Goal: Complete application form: Complete application form

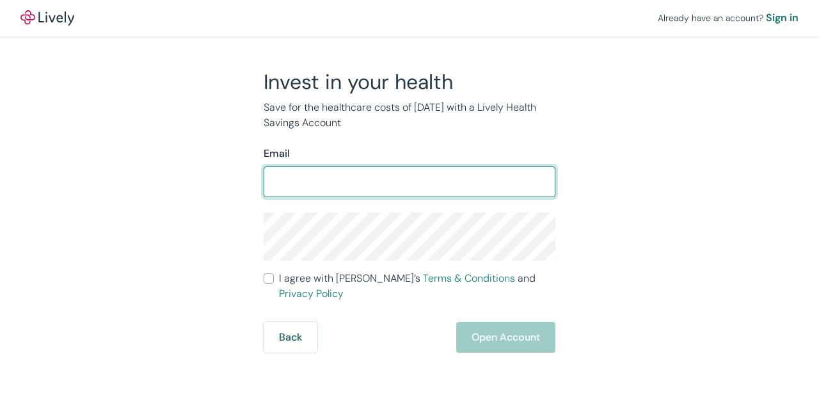
click at [353, 190] on input "Email" at bounding box center [410, 182] width 292 height 26
type input "[EMAIL_ADDRESS][DOMAIN_NAME]"
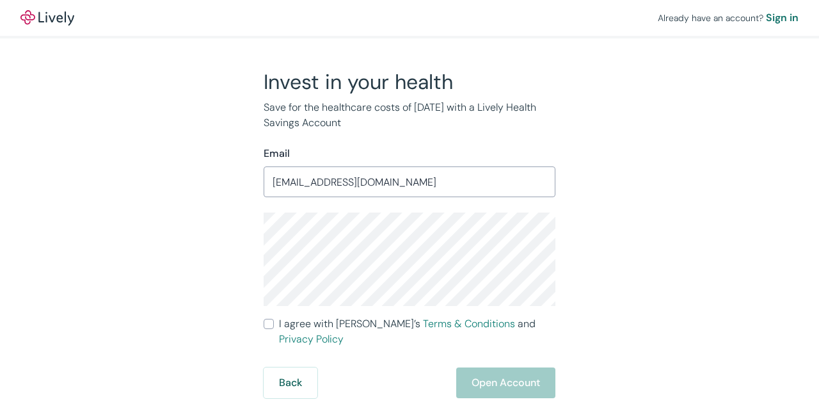
click at [269, 323] on input "I agree with Lively’s Terms & Conditions and Privacy Policy" at bounding box center [269, 324] width 10 height 10
checkbox input "true"
click at [528, 367] on button "Open Account" at bounding box center [505, 382] width 99 height 31
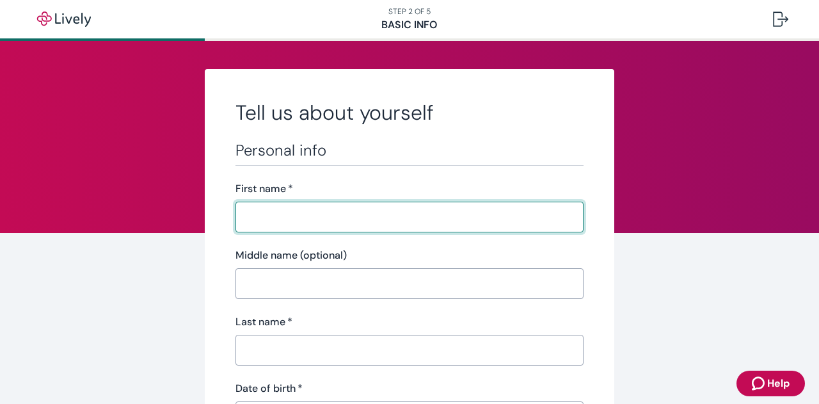
click at [463, 227] on input "First name   *" at bounding box center [410, 217] width 348 height 26
type input "LAUREN RAE"
type input "PAULSON"
type input "(512) 636-7483"
type input "1000 E 5TH ST"
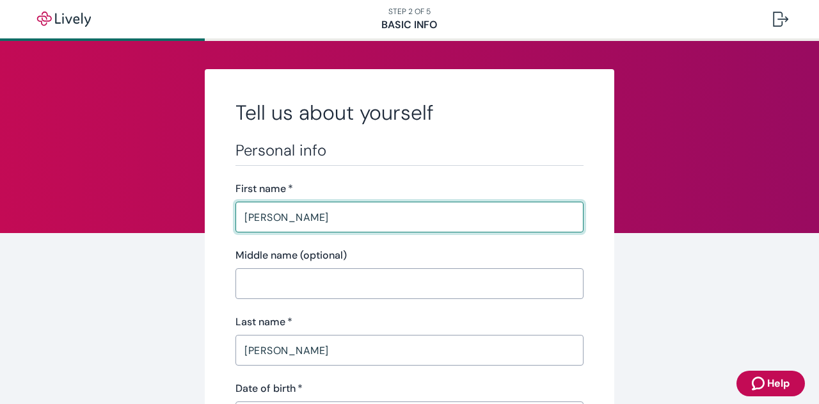
type input "APT 621"
type input "Austin"
type input "Texas"
type input "78702"
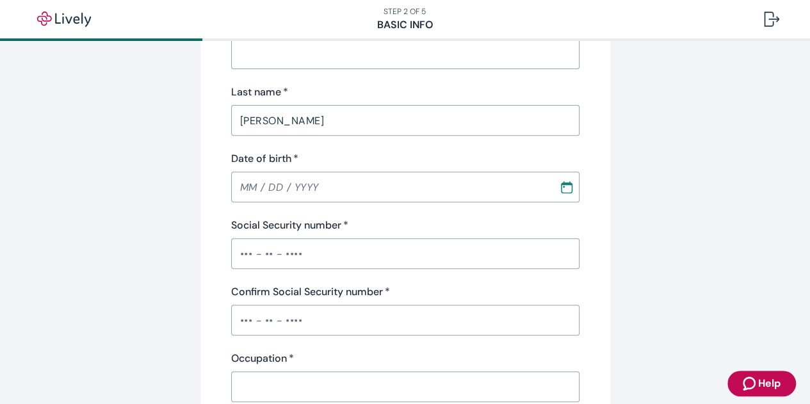
scroll to position [230, 0]
click at [252, 187] on input "MM / DD / YYYY" at bounding box center [390, 186] width 319 height 26
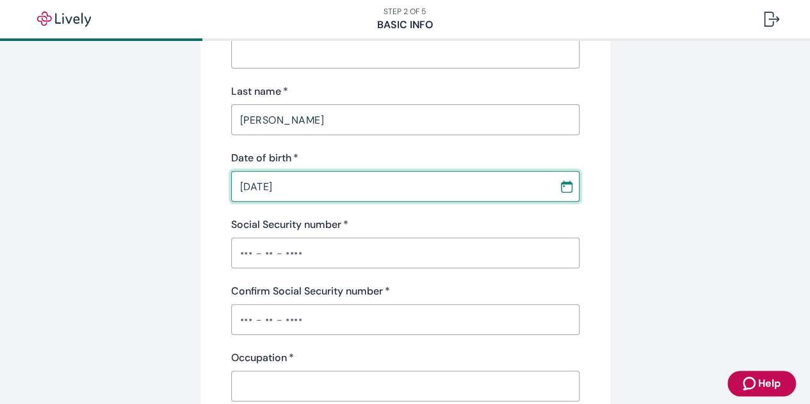
type input "12 / 16 / 1998"
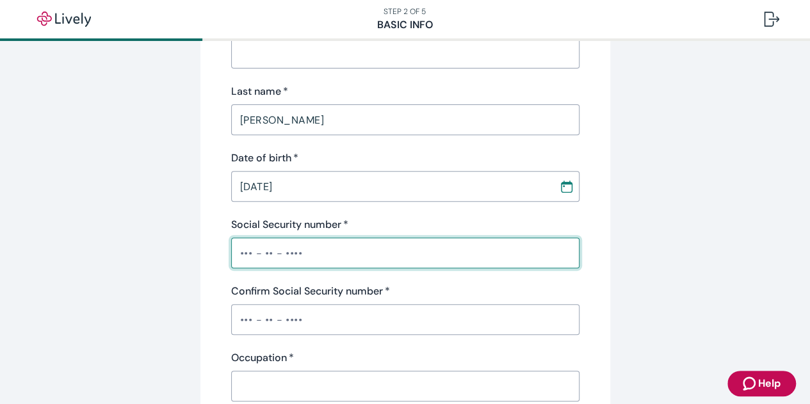
click at [285, 258] on input "Social Security number   *" at bounding box center [405, 253] width 348 height 26
type input "•••-••-2706"
click at [285, 314] on input "Confirm Social Security number   *" at bounding box center [405, 320] width 348 height 26
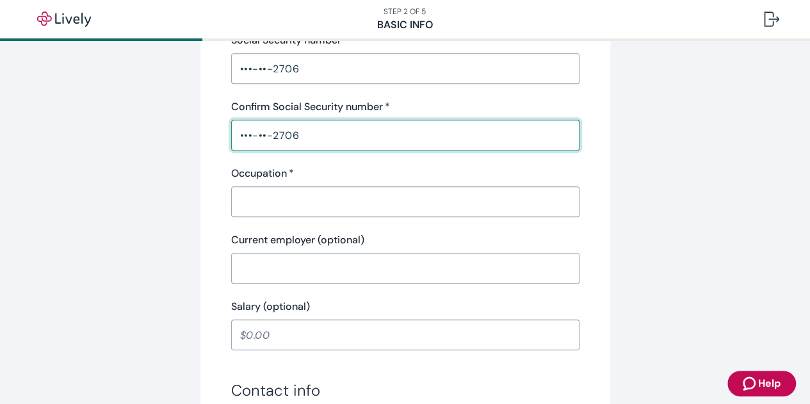
scroll to position [415, 0]
type input "•••-••-2706"
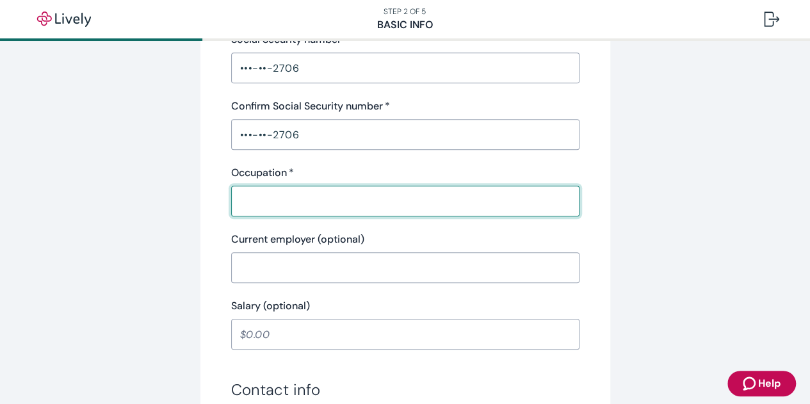
click at [284, 203] on input "Occupation   *" at bounding box center [405, 201] width 348 height 26
type input "Director of Real Estate and Strategic Initiatives"
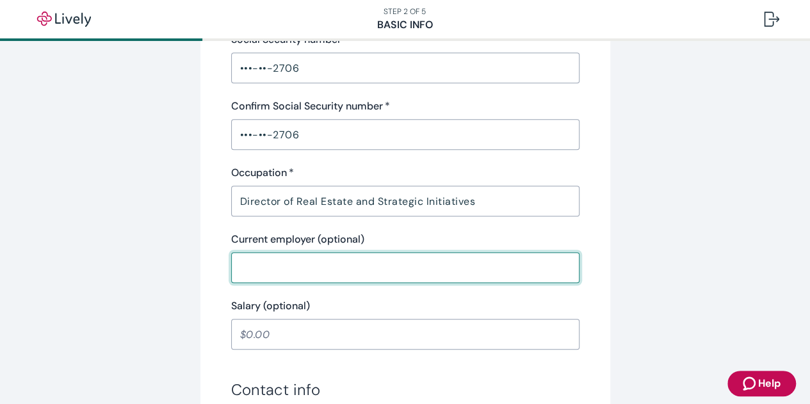
click at [300, 269] on input "Current employer (optional)" at bounding box center [405, 268] width 348 height 26
type input "The Retail Strategy"
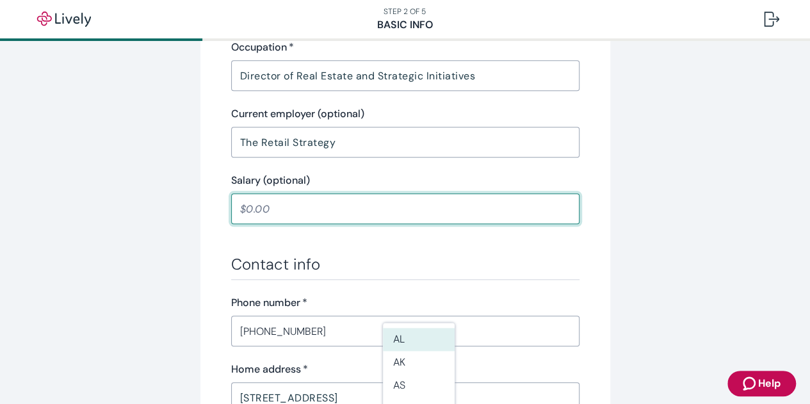
click at [262, 205] on input "Salary (optional)" at bounding box center [405, 209] width 348 height 26
type input "125,000.00"
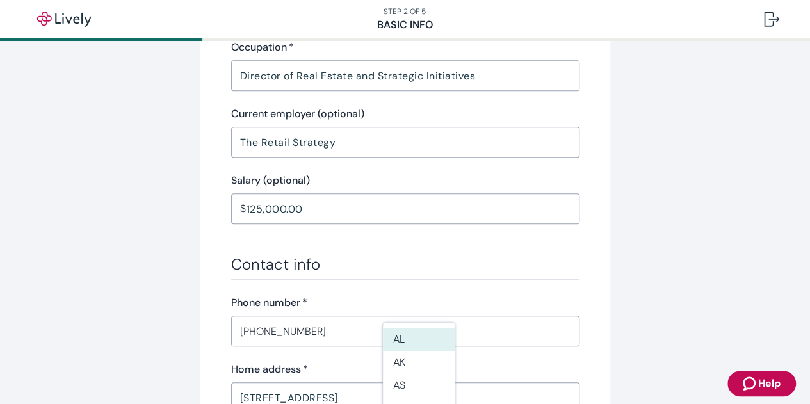
click at [321, 259] on h3 "Contact info" at bounding box center [405, 264] width 348 height 19
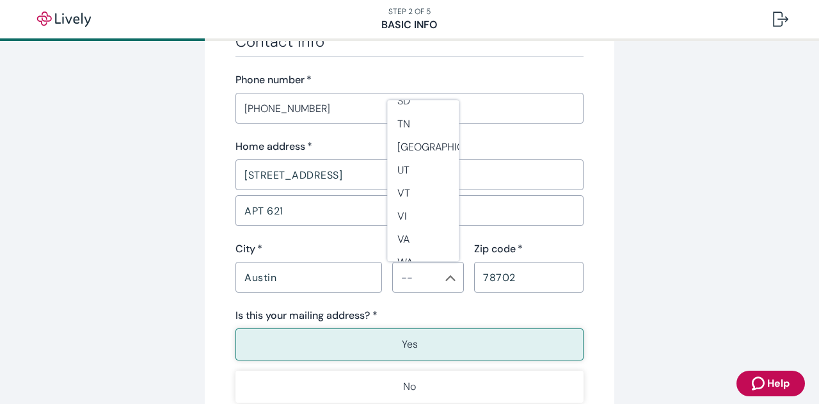
scroll to position [1119, 0]
click at [419, 150] on li "TX" at bounding box center [423, 149] width 72 height 23
type input "TX"
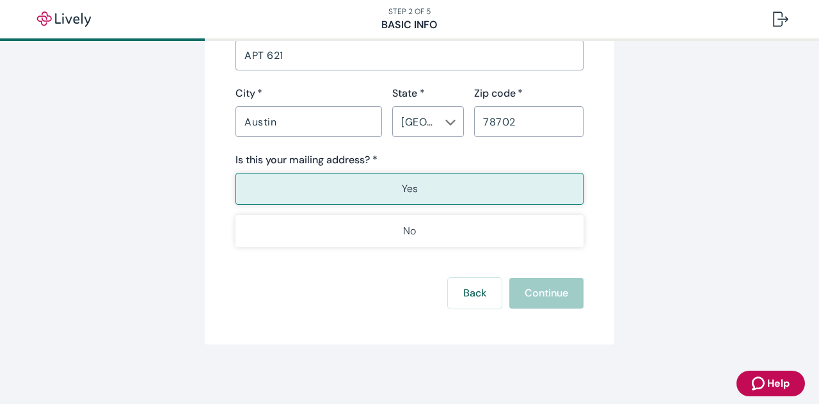
click at [412, 171] on div "Is this your mailing address? * Yes No" at bounding box center [410, 199] width 348 height 95
click at [419, 181] on button "Yes" at bounding box center [410, 189] width 348 height 32
click at [397, 278] on div "Back Continue" at bounding box center [410, 293] width 348 height 31
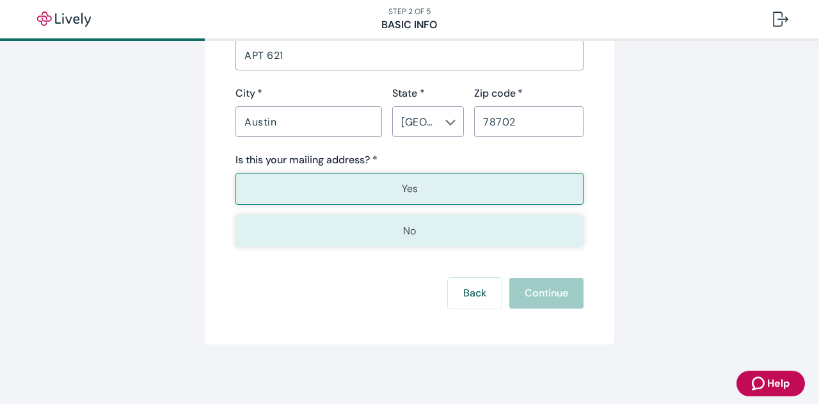
click at [387, 236] on button "No" at bounding box center [410, 231] width 348 height 32
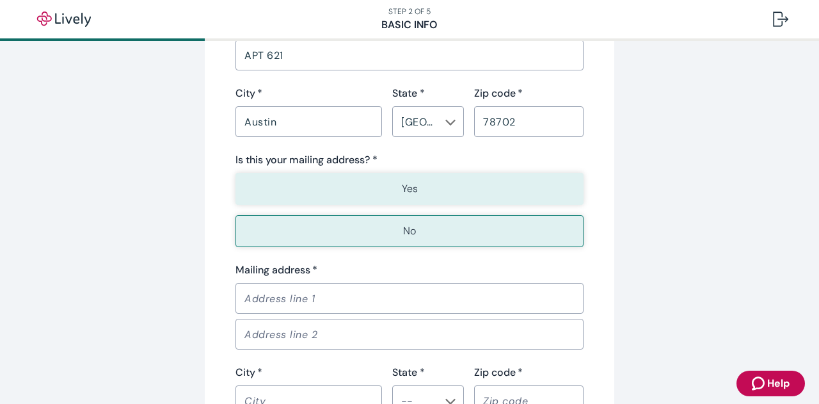
click at [373, 187] on button "Yes" at bounding box center [410, 189] width 348 height 32
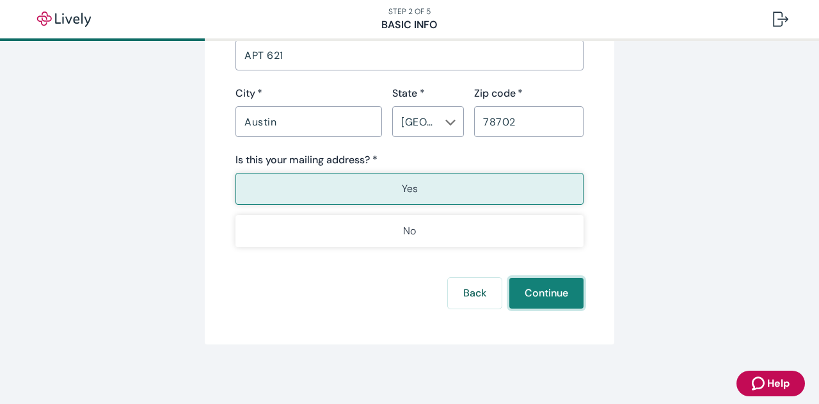
click at [558, 290] on button "Continue" at bounding box center [546, 293] width 74 height 31
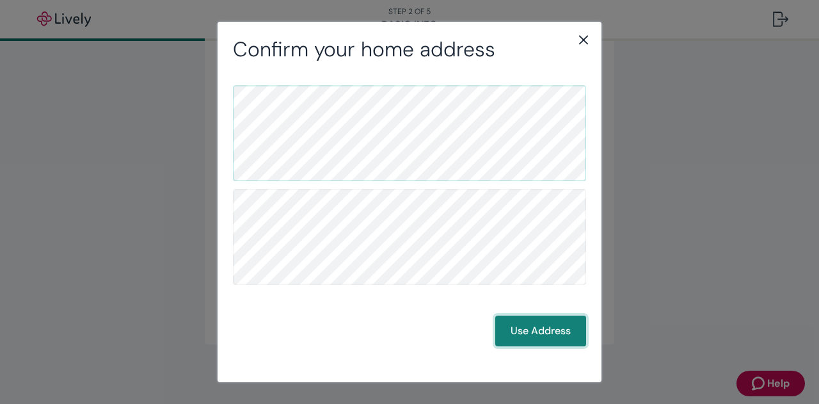
click at [522, 317] on button "Use Address" at bounding box center [540, 331] width 91 height 31
click at [554, 333] on button "Use Address" at bounding box center [540, 331] width 91 height 31
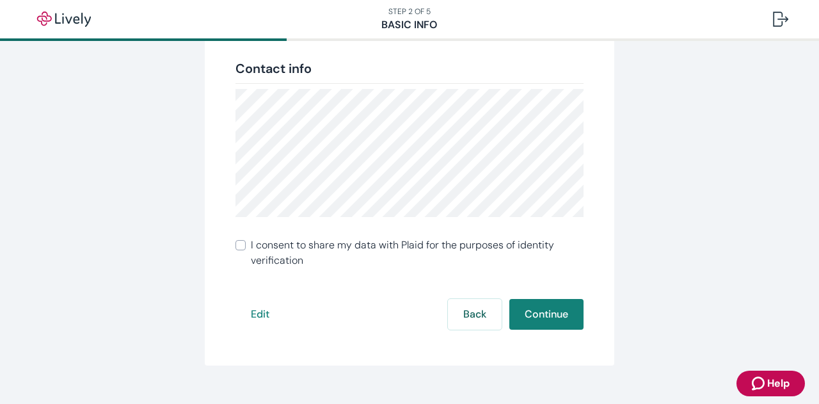
scroll to position [361, 0]
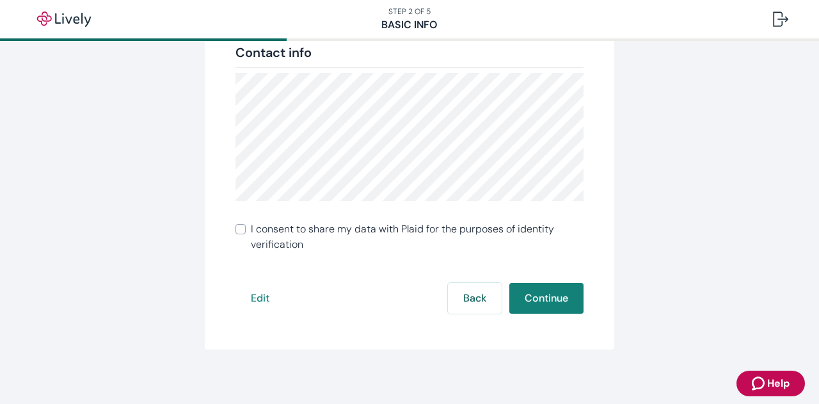
click at [323, 236] on span "I consent to share my data with Plaid for the purposes of identity verification" at bounding box center [417, 236] width 333 height 31
click at [246, 234] on input "I consent to share my data with Plaid for the purposes of identity verification" at bounding box center [241, 229] width 10 height 10
checkbox input "true"
click at [557, 305] on button "Continue" at bounding box center [546, 298] width 74 height 31
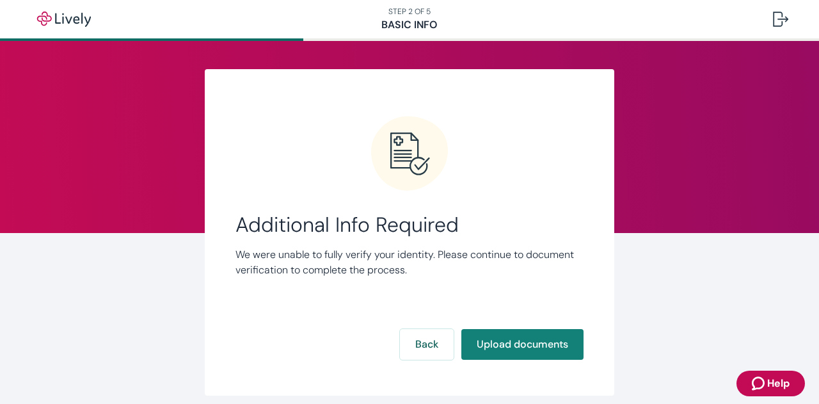
scroll to position [53, 0]
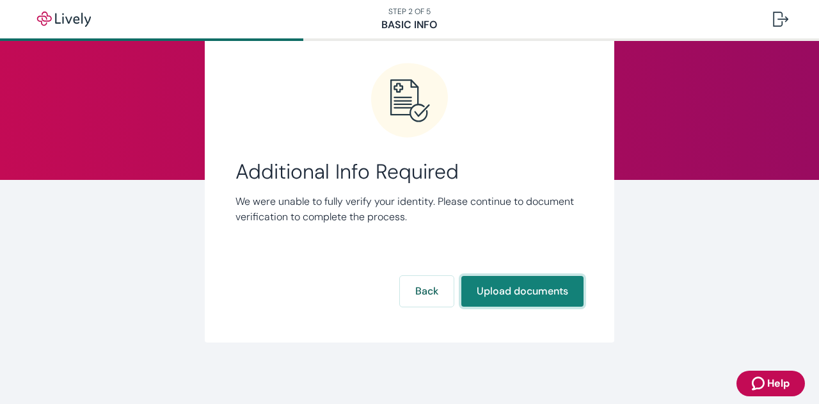
click at [527, 292] on button "Upload documents" at bounding box center [522, 291] width 122 height 31
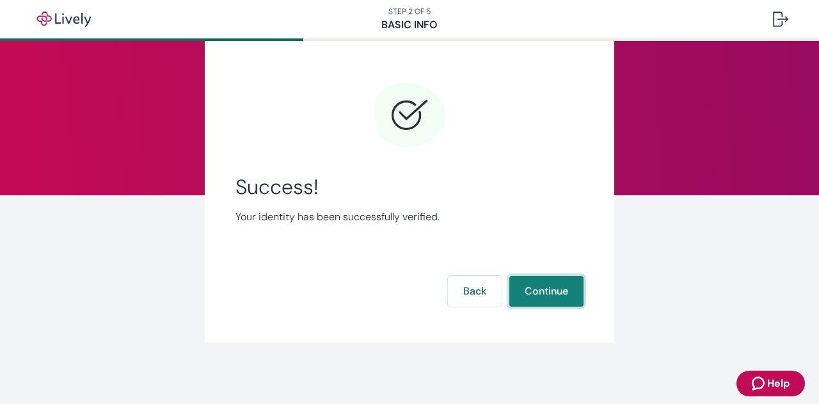
scroll to position [38, 0]
click at [517, 289] on button "Continue" at bounding box center [546, 291] width 74 height 31
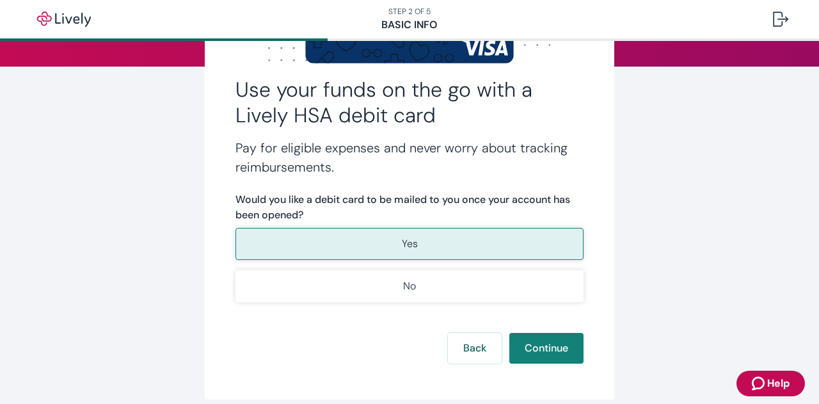
scroll to position [179, 0]
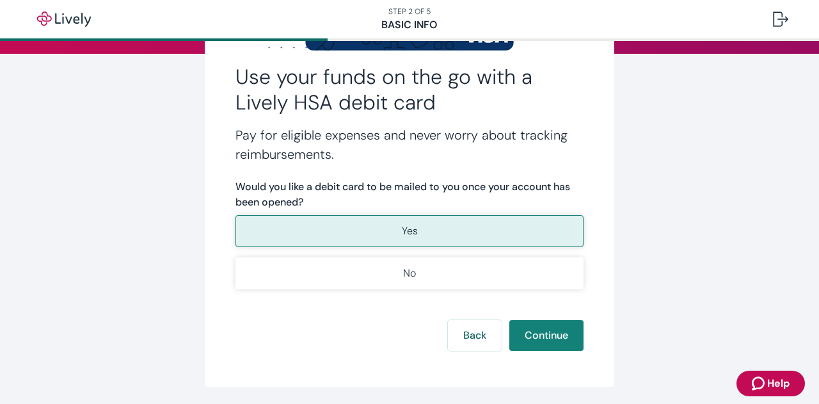
click at [445, 227] on button "Yes" at bounding box center [410, 231] width 348 height 32
click at [539, 335] on button "Continue" at bounding box center [546, 335] width 74 height 31
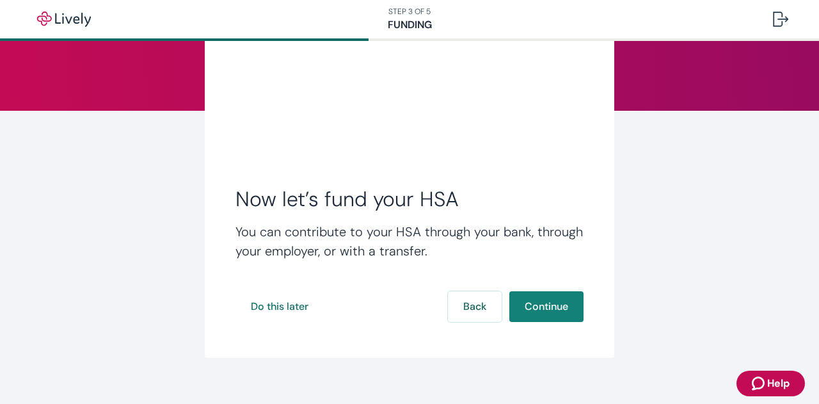
scroll to position [125, 0]
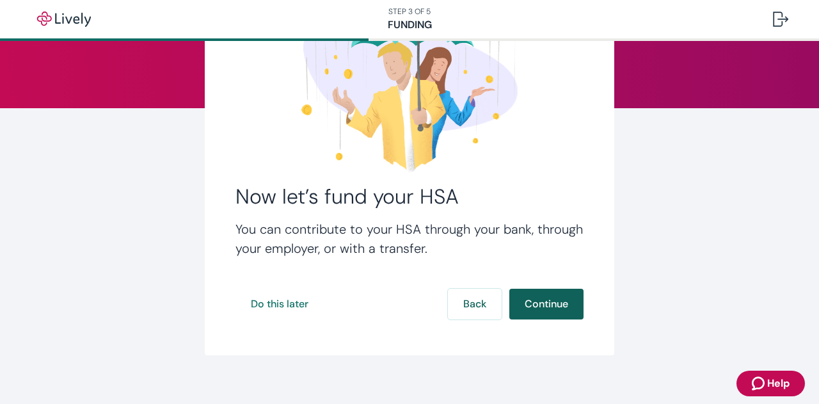
click at [536, 305] on button "Continue" at bounding box center [546, 304] width 74 height 31
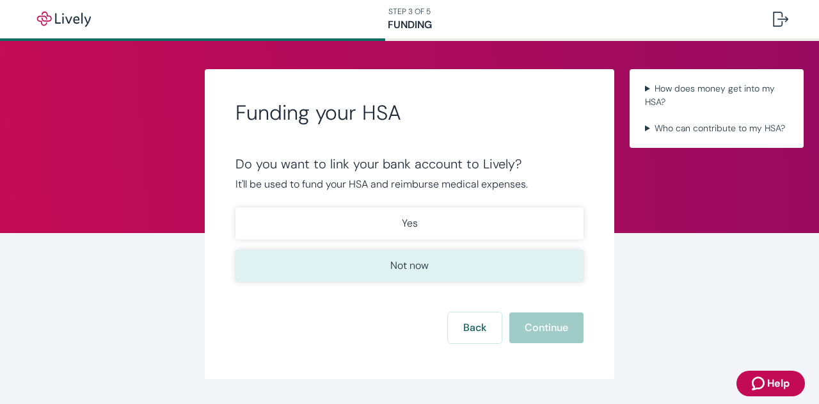
click at [442, 266] on button "Not now" at bounding box center [410, 266] width 348 height 32
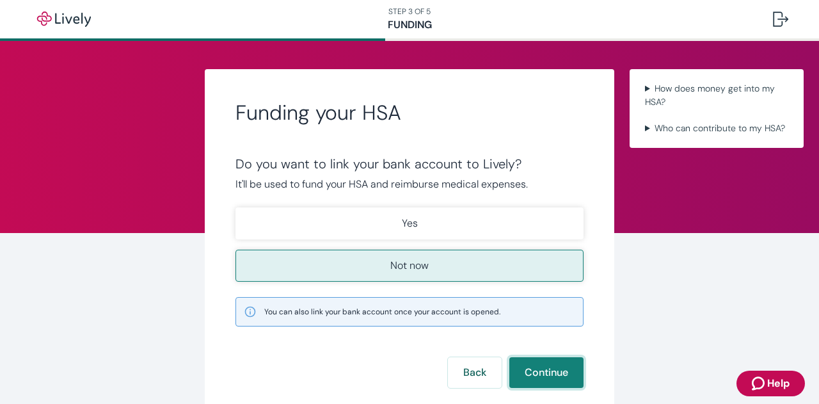
click at [538, 365] on button "Continue" at bounding box center [546, 372] width 74 height 31
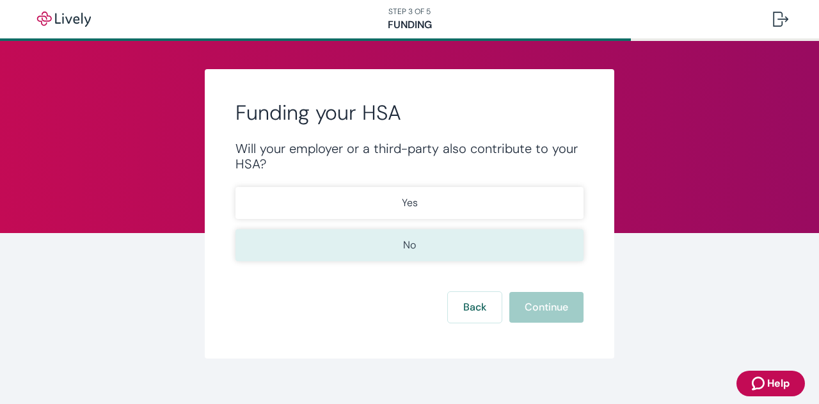
click at [460, 237] on button "No" at bounding box center [410, 245] width 348 height 32
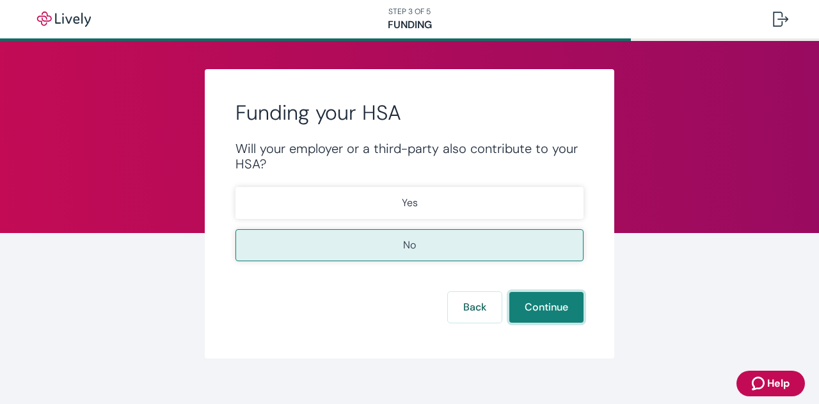
click at [532, 299] on button "Continue" at bounding box center [546, 307] width 74 height 31
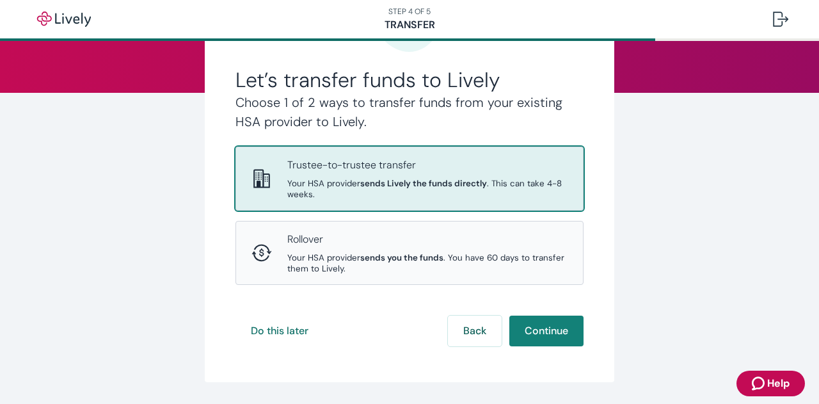
scroll to position [143, 0]
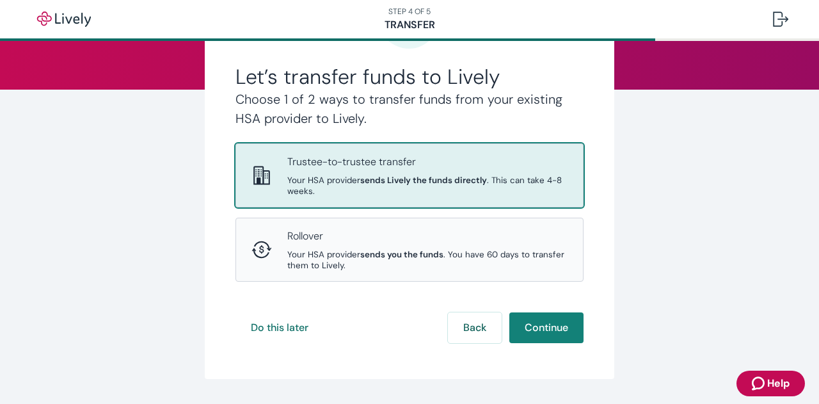
click at [463, 191] on span "Your HSA provider sends Lively the funds directly . This can take 4-8 weeks." at bounding box center [427, 186] width 280 height 22
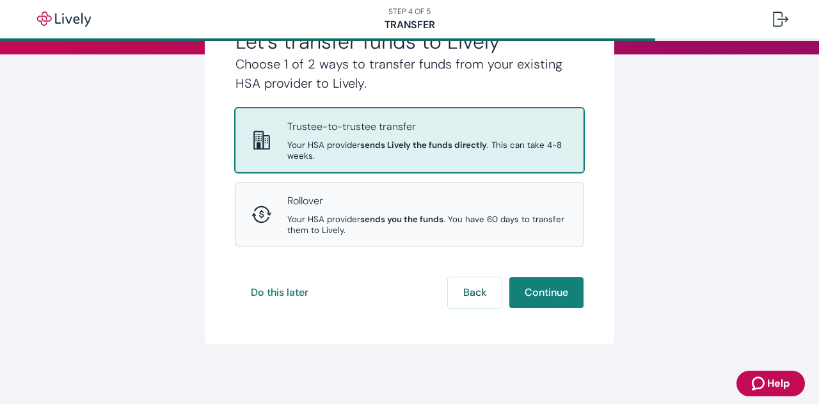
scroll to position [179, 0]
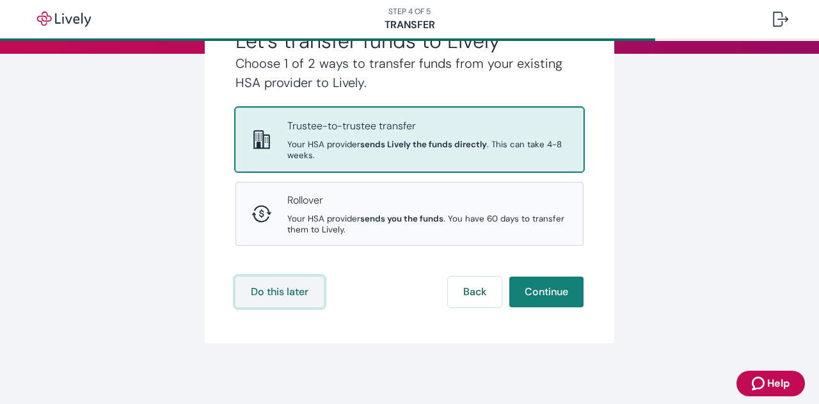
click at [282, 292] on button "Do this later" at bounding box center [280, 291] width 88 height 31
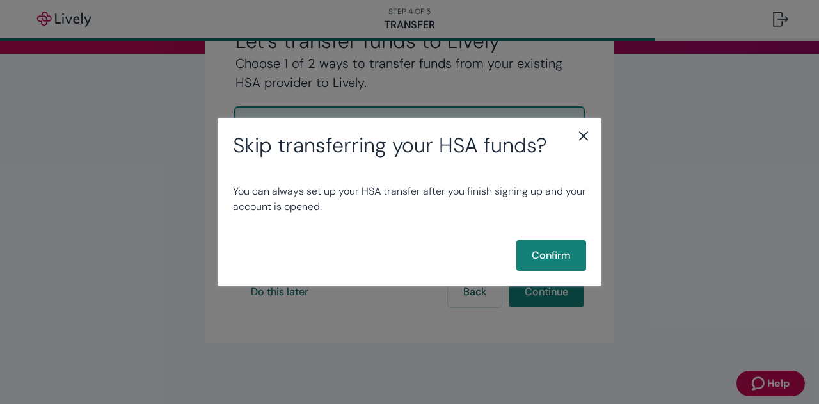
click at [588, 136] on icon "close" at bounding box center [583, 135] width 15 height 15
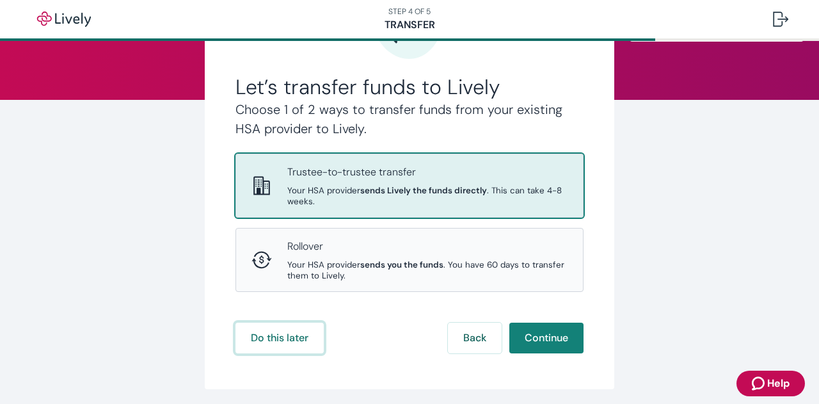
scroll to position [136, 0]
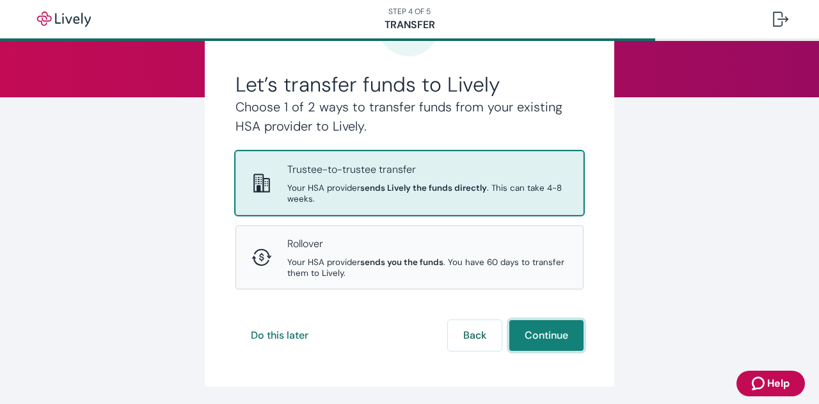
click at [538, 333] on button "Continue" at bounding box center [546, 335] width 74 height 31
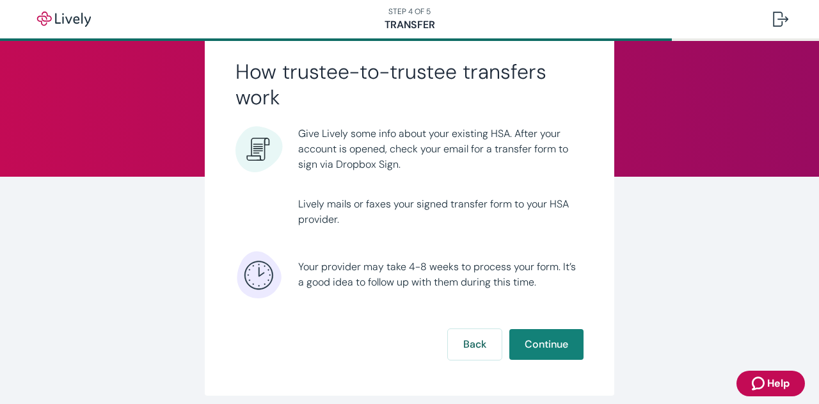
scroll to position [58, 0]
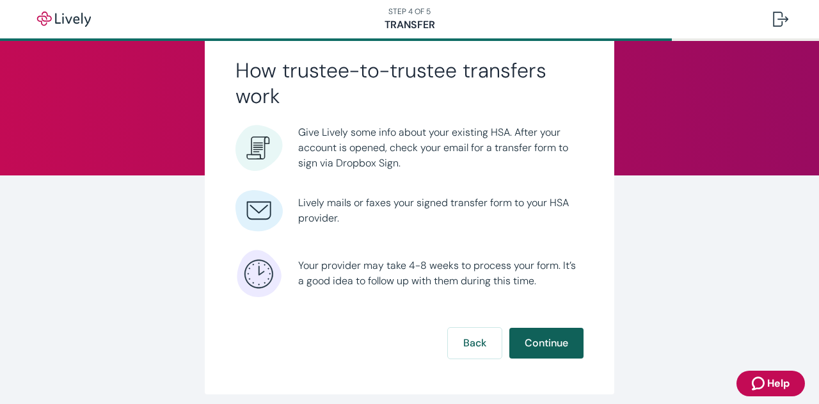
click at [547, 337] on button "Continue" at bounding box center [546, 343] width 74 height 31
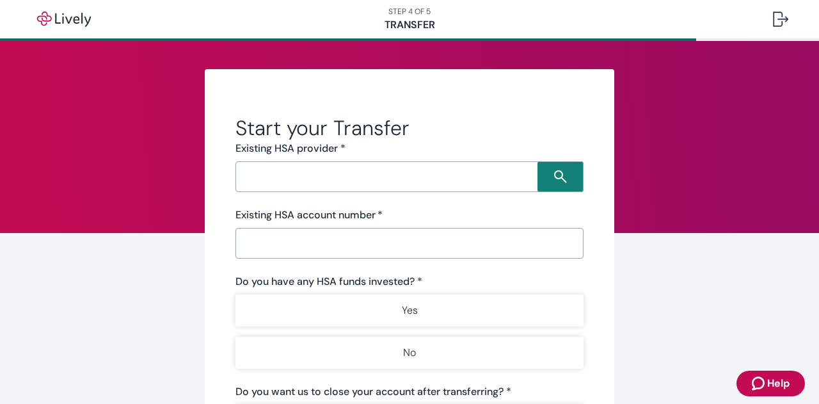
click at [445, 177] on input "Search input" at bounding box center [388, 177] width 298 height 18
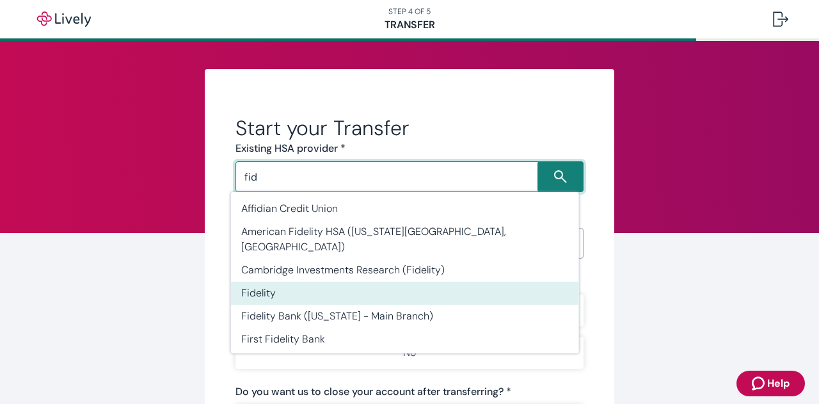
click at [374, 282] on li "Fidelity" at bounding box center [405, 293] width 348 height 23
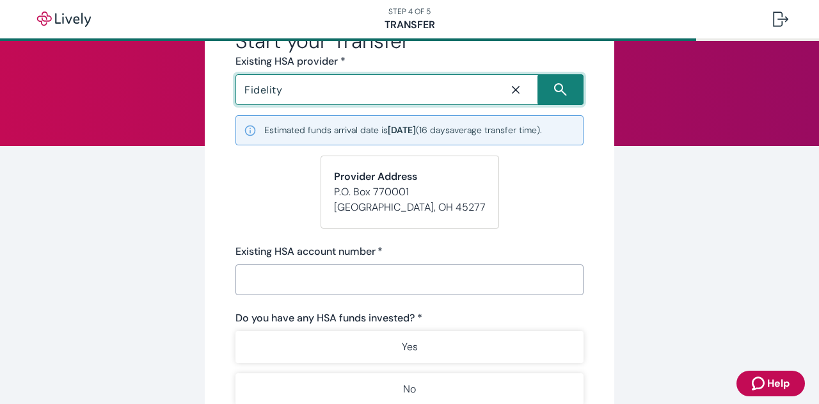
scroll to position [126, 0]
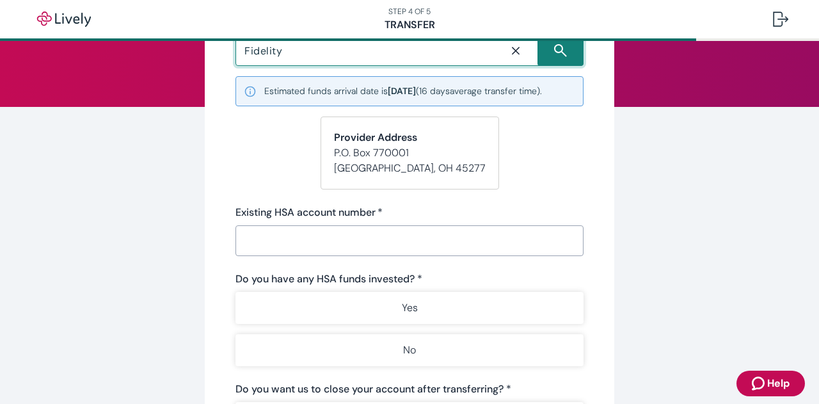
type input "Fidelity"
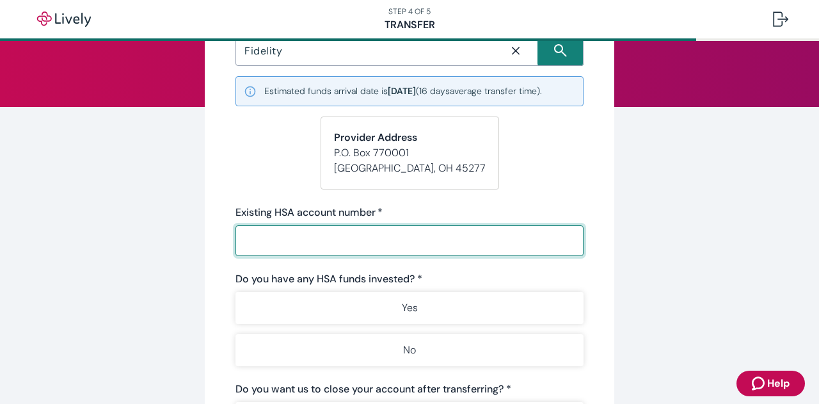
click at [392, 239] on input "Existing HSA account number   *" at bounding box center [410, 241] width 348 height 26
type input "24465617"
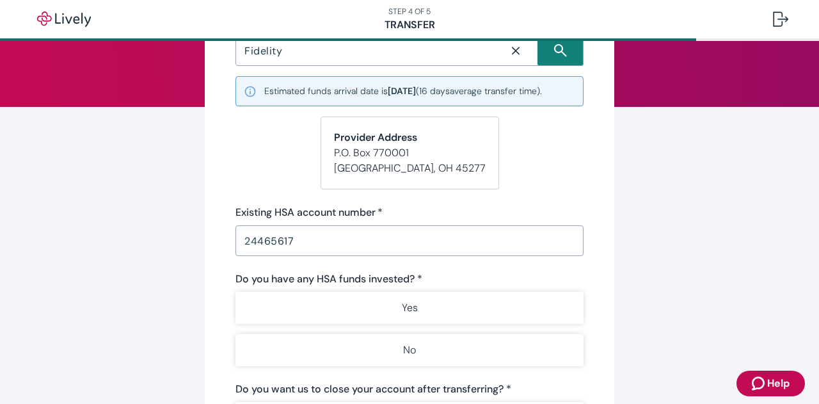
click at [452, 273] on div "Do you have any HSA funds invested? *" at bounding box center [410, 278] width 348 height 15
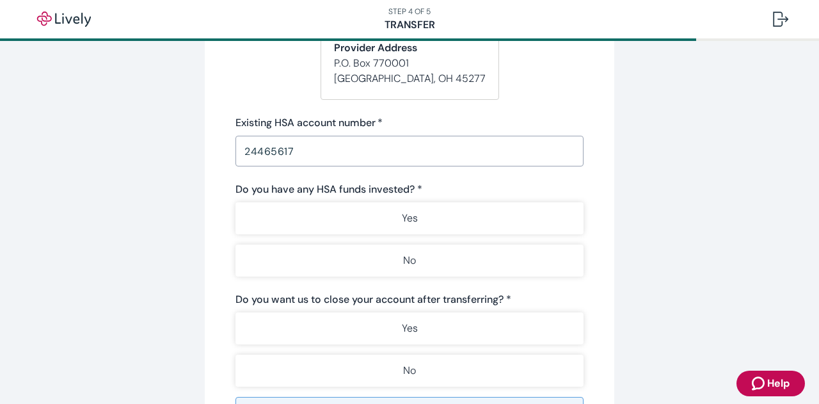
scroll to position [244, 0]
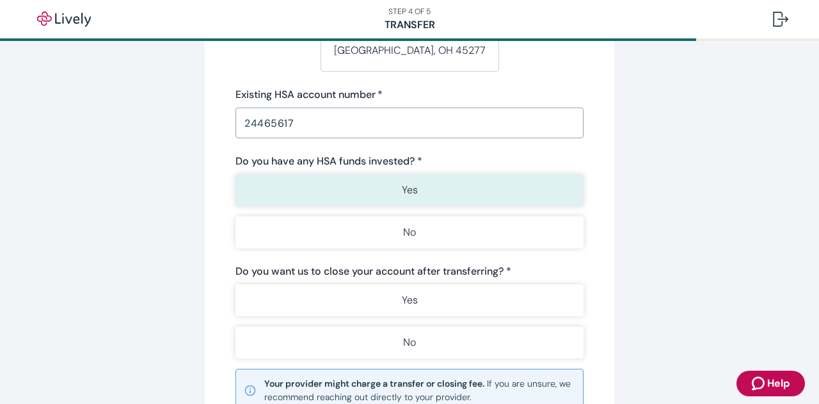
click at [413, 182] on button "Yes" at bounding box center [410, 190] width 348 height 32
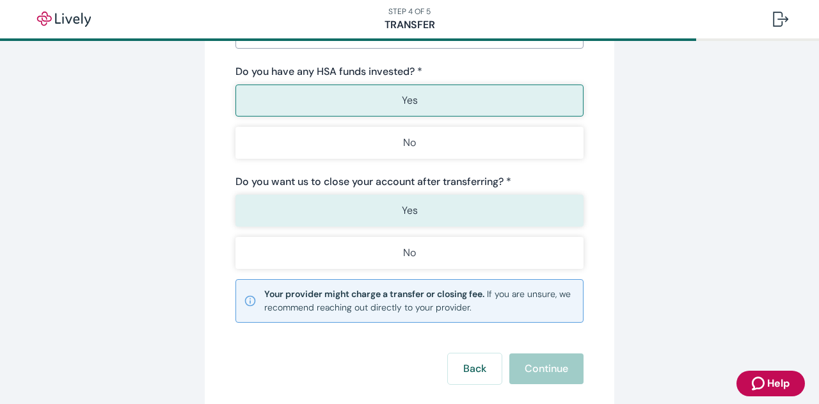
scroll to position [335, 0]
click at [438, 201] on button "Yes" at bounding box center [410, 209] width 348 height 32
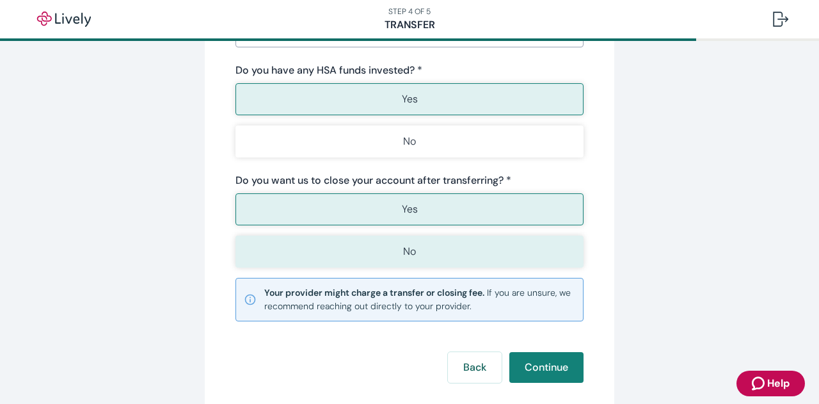
click at [570, 248] on button "No" at bounding box center [410, 252] width 348 height 32
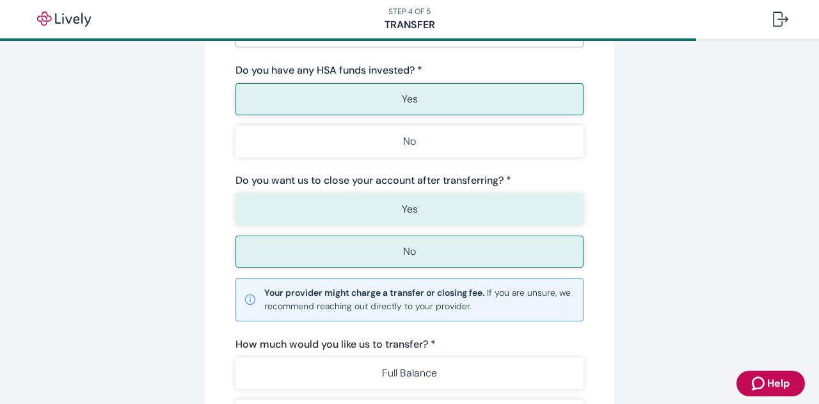
click at [541, 214] on button "Yes" at bounding box center [410, 209] width 348 height 32
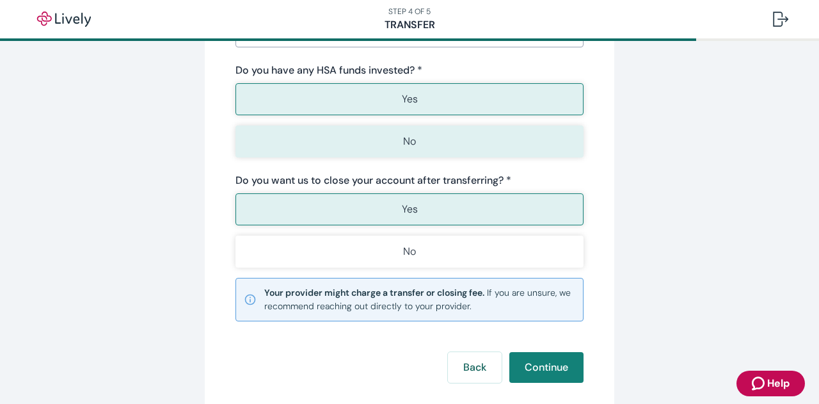
click at [353, 150] on button "No" at bounding box center [410, 141] width 348 height 32
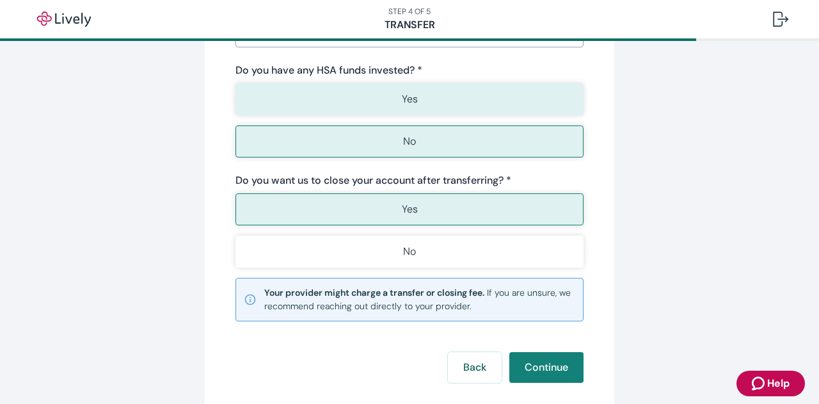
click at [335, 97] on button "Yes" at bounding box center [410, 99] width 348 height 32
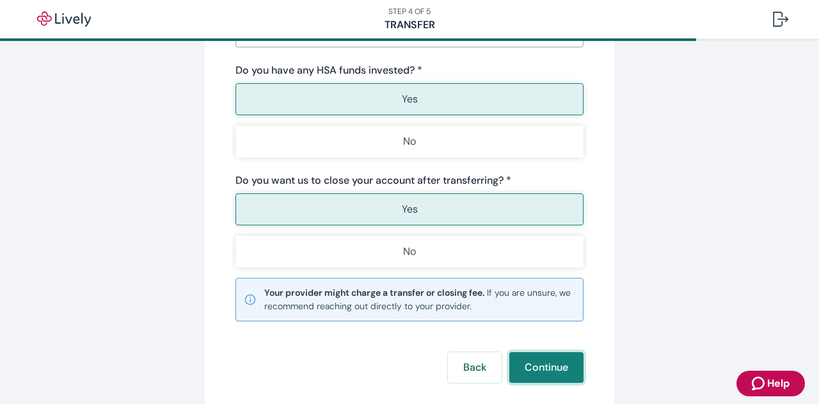
click at [565, 362] on button "Continue" at bounding box center [546, 367] width 74 height 31
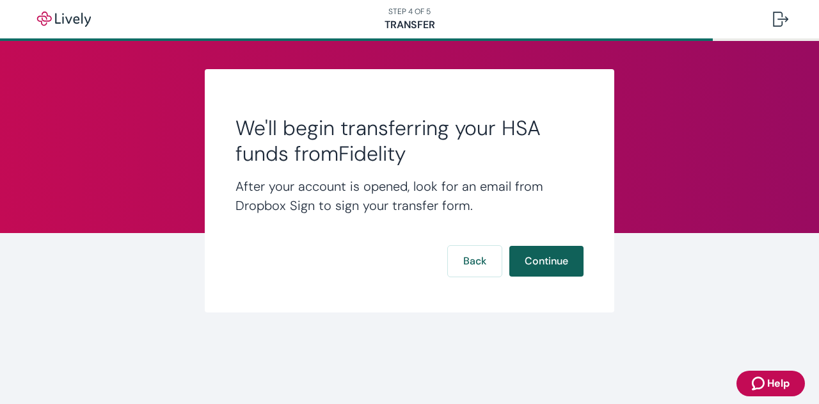
click at [553, 259] on button "Continue" at bounding box center [546, 261] width 74 height 31
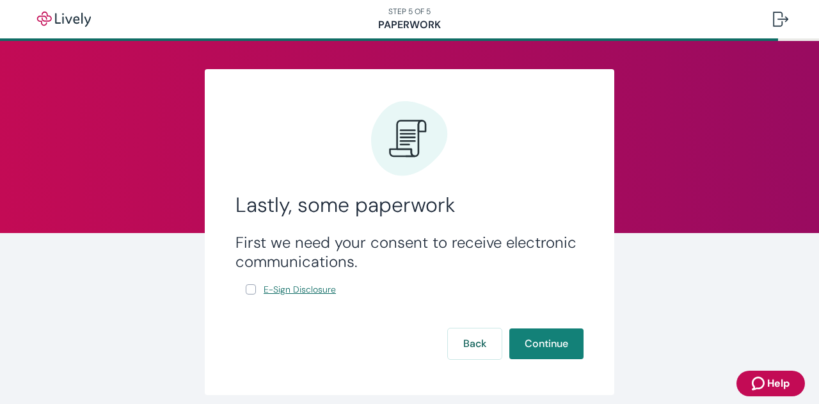
click at [302, 286] on span "E-Sign Disclosure" at bounding box center [300, 289] width 72 height 13
click at [248, 290] on input "E-Sign Disclosure" at bounding box center [251, 289] width 10 height 10
checkbox input "true"
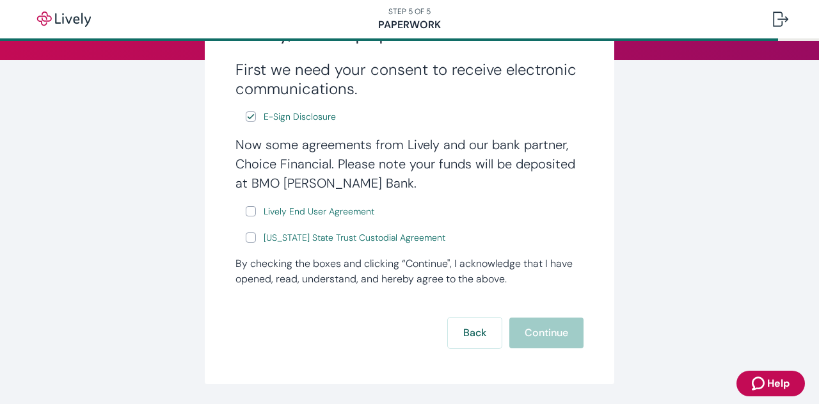
scroll to position [173, 0]
click at [248, 212] on input "Lively End User Agreement" at bounding box center [251, 210] width 10 height 10
checkbox input "true"
click at [246, 242] on input "Wyoming State Trust Custodial Agreement" at bounding box center [251, 237] width 10 height 10
checkbox input "true"
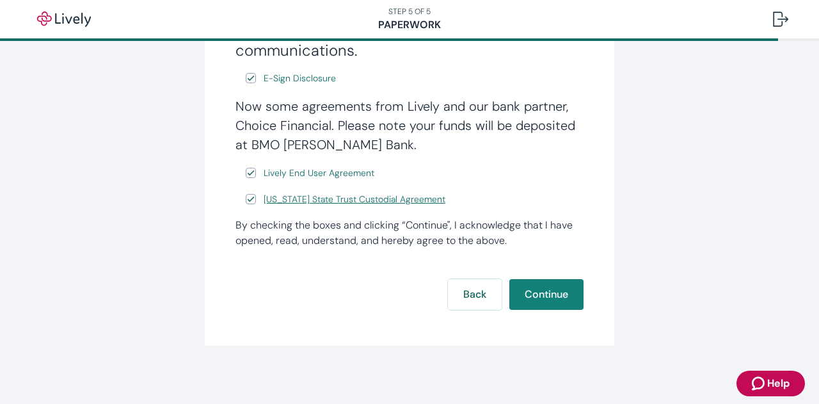
scroll to position [216, 0]
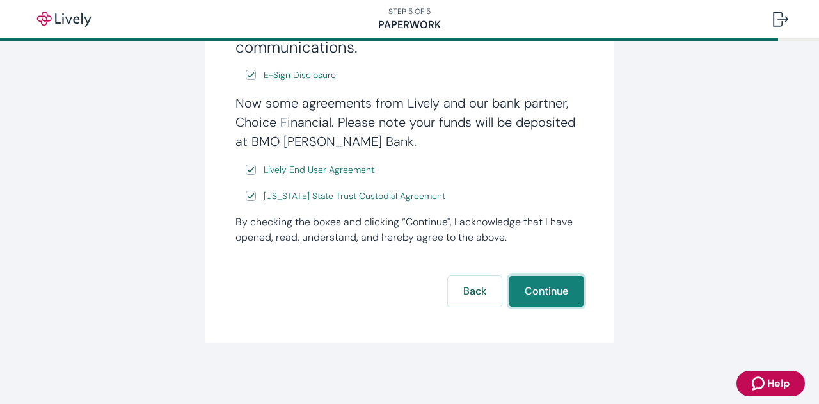
click at [550, 292] on button "Continue" at bounding box center [546, 291] width 74 height 31
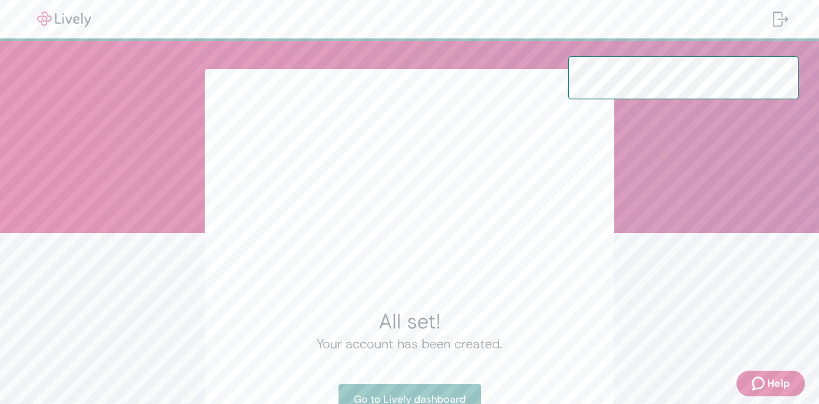
scroll to position [103, 0]
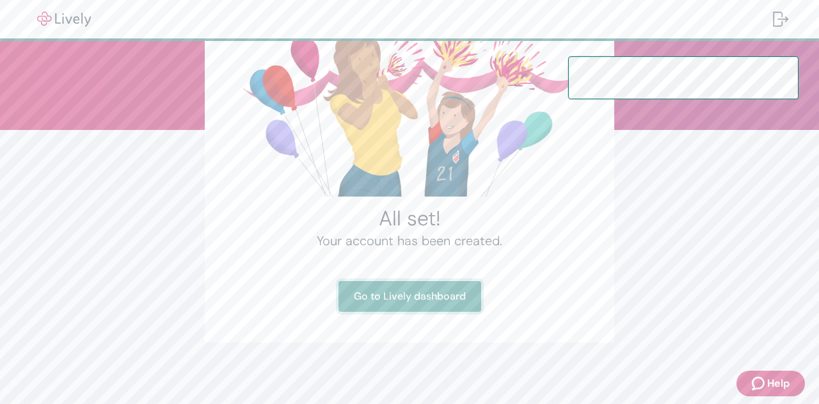
click at [410, 301] on link "Go to Lively dashboard" at bounding box center [410, 296] width 143 height 31
